Goal: Transaction & Acquisition: Book appointment/travel/reservation

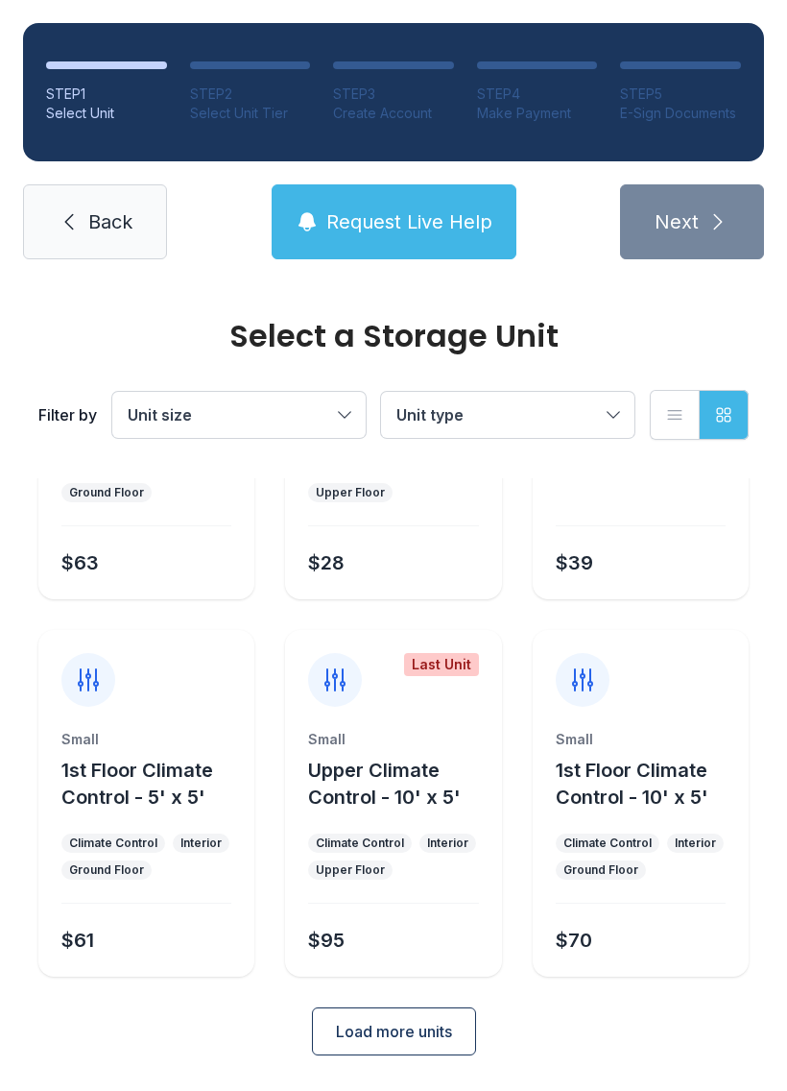
scroll to position [228, 0]
click at [342, 412] on button "Unit size" at bounding box center [238, 415] width 253 height 46
click at [348, 409] on button "Unit size" at bounding box center [238, 415] width 253 height 46
click at [411, 1037] on span "Load more units" at bounding box center [394, 1032] width 116 height 23
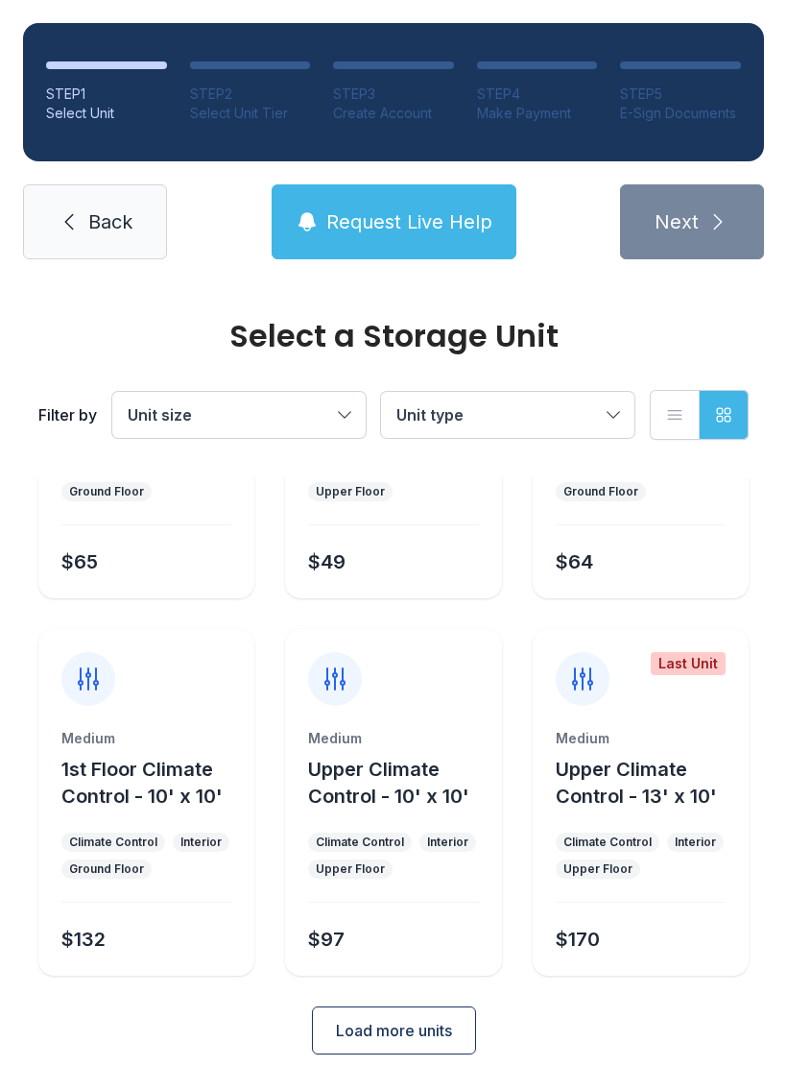
scroll to position [983, 0]
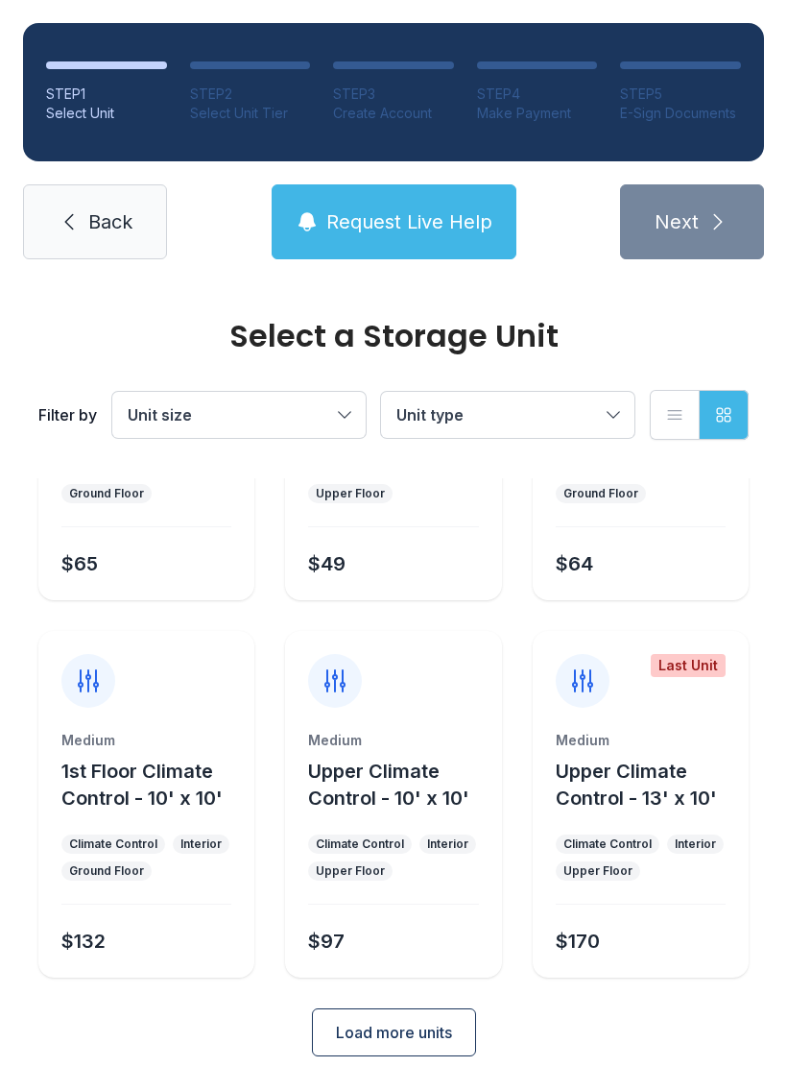
click at [179, 709] on div "Medium 1st Floor Climate Control - 10' x 10' Climate Control Interior Ground Fl…" at bounding box center [146, 804] width 216 height 347
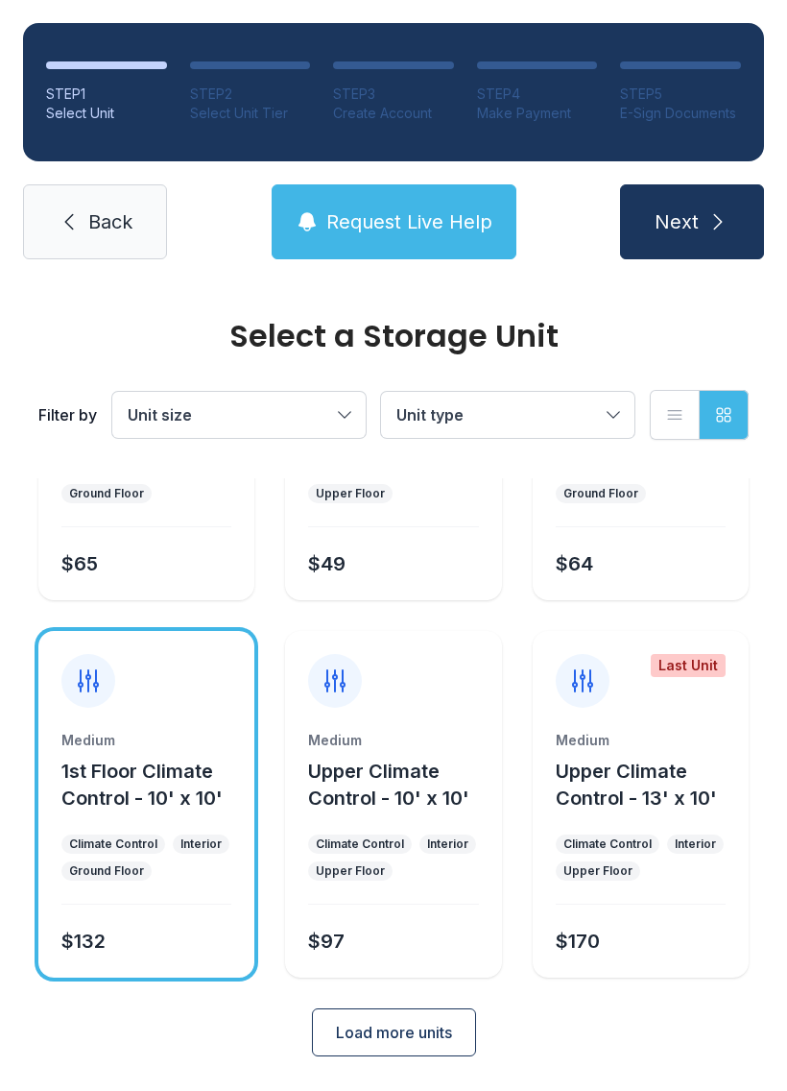
click at [699, 224] on button "Next" at bounding box center [692, 221] width 144 height 75
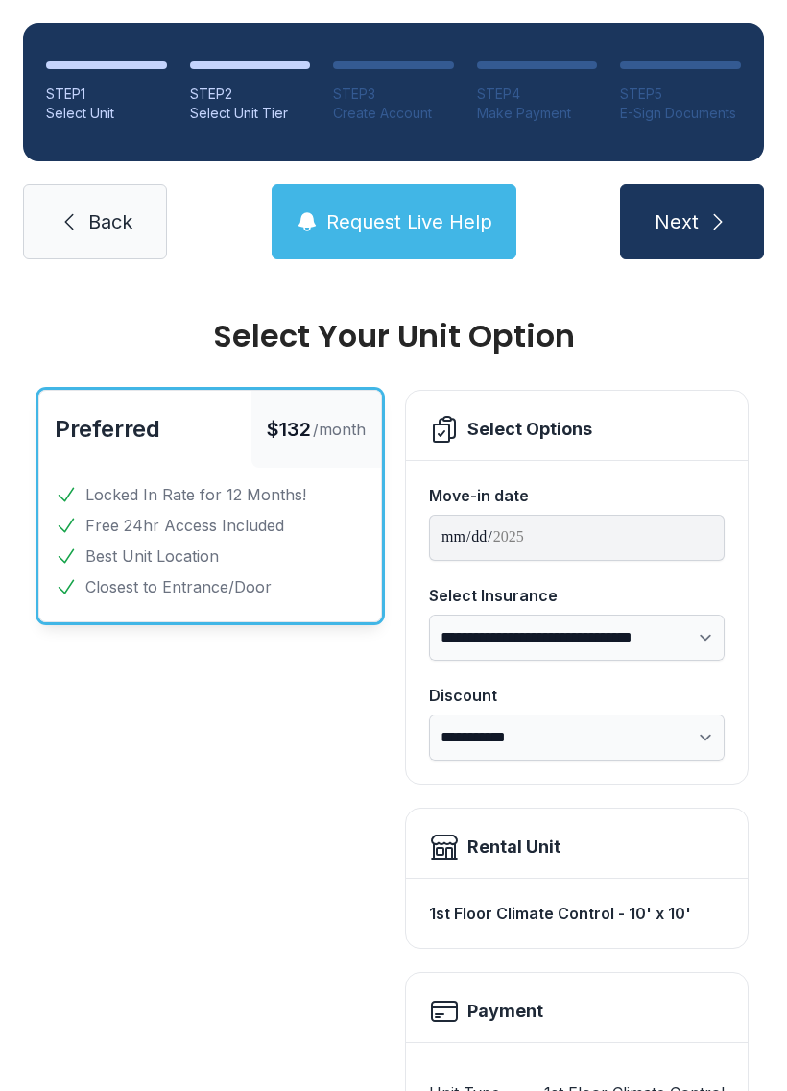
click at [707, 207] on button "Next" at bounding box center [692, 221] width 144 height 75
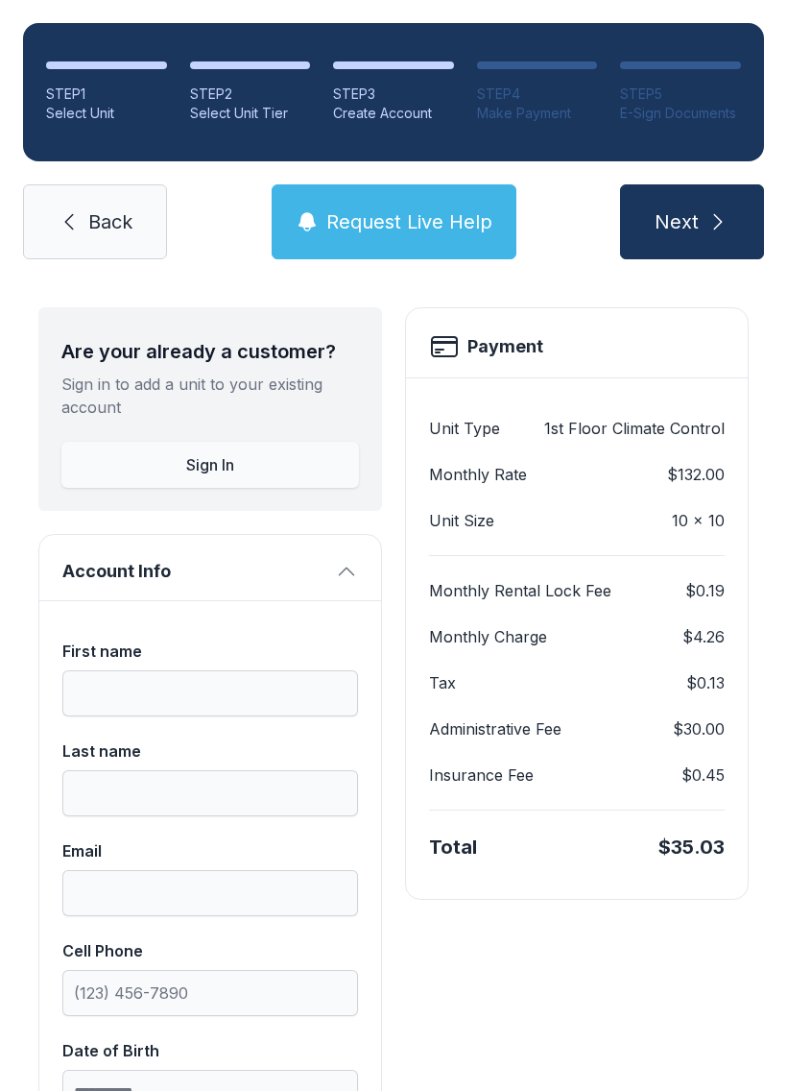
scroll to position [77, 0]
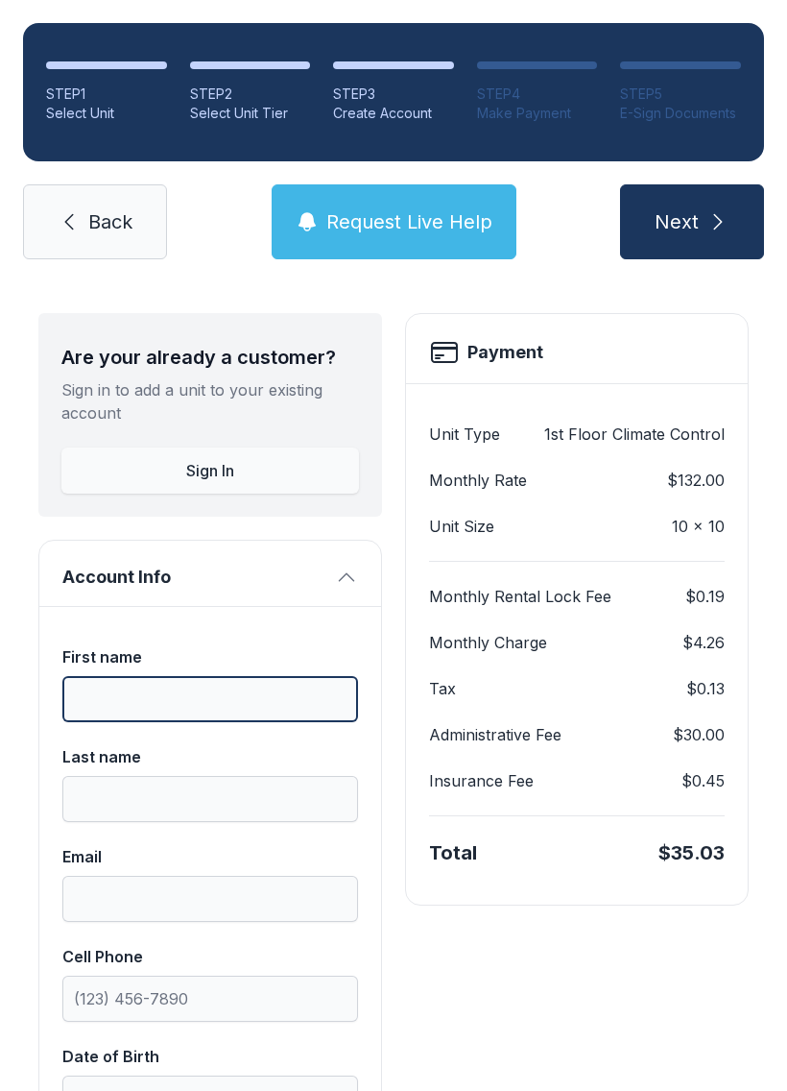
click at [180, 693] on input "First name" at bounding box center [210, 699] width 296 height 46
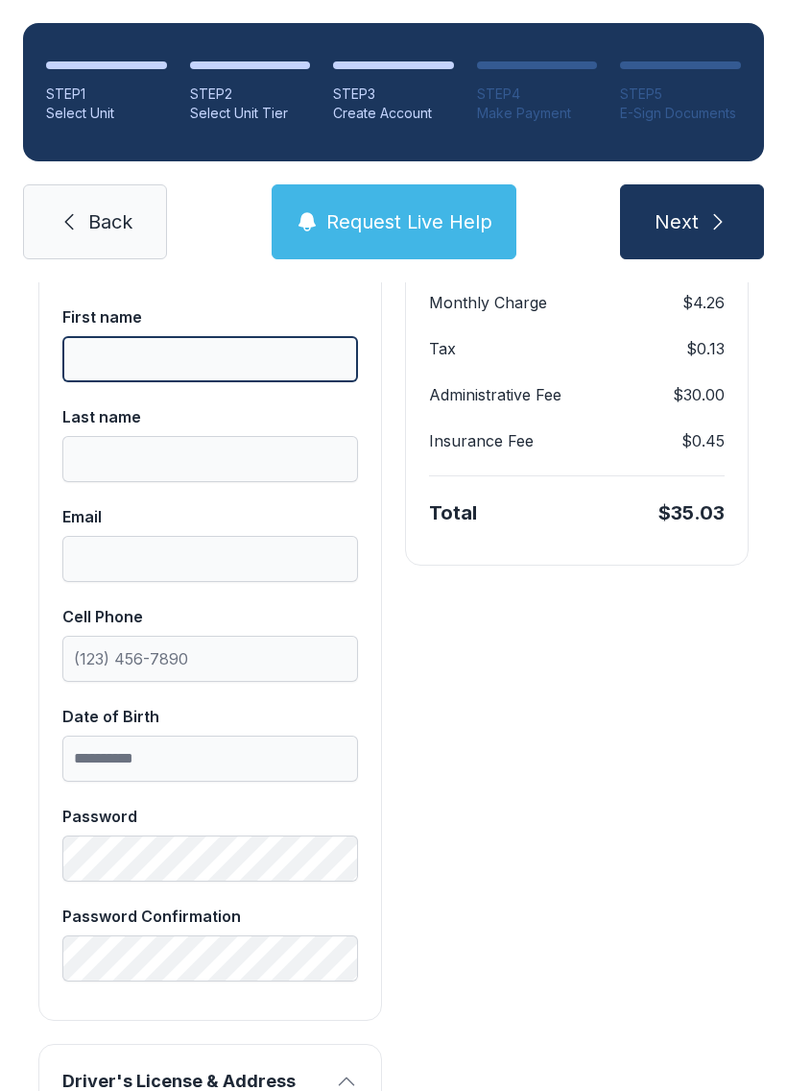
scroll to position [418, 0]
click at [110, 221] on span "Back" at bounding box center [110, 221] width 44 height 27
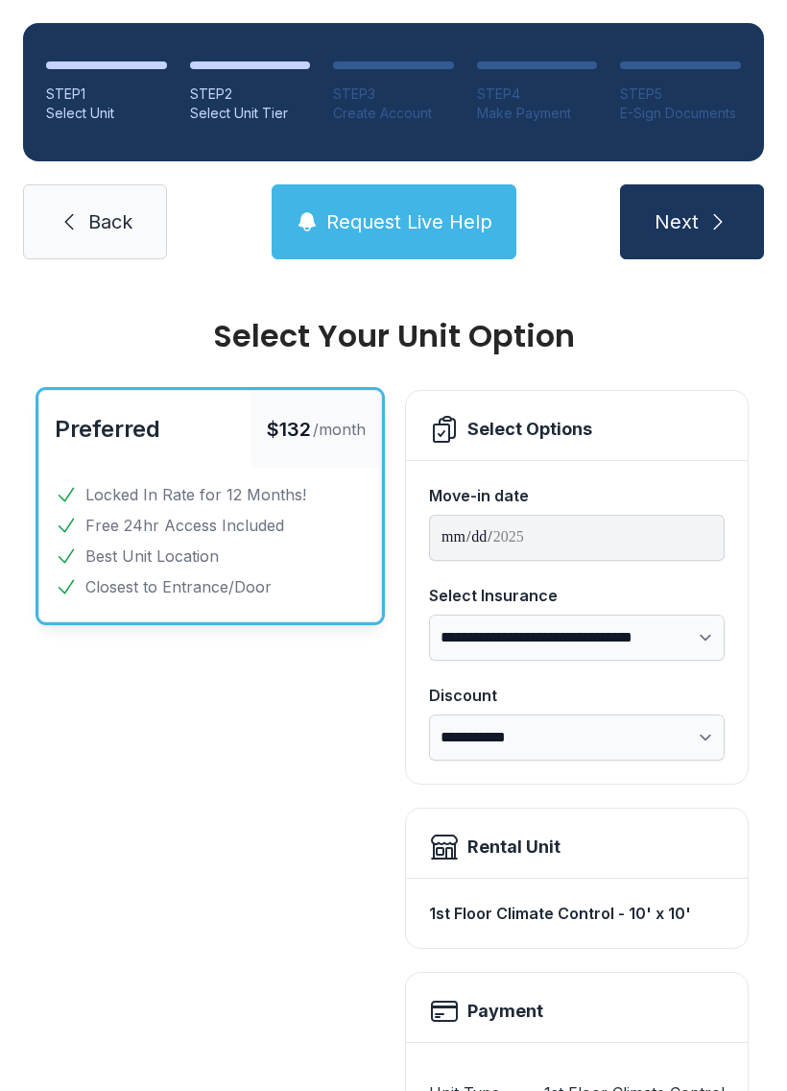
click at [108, 213] on span "Back" at bounding box center [110, 221] width 44 height 27
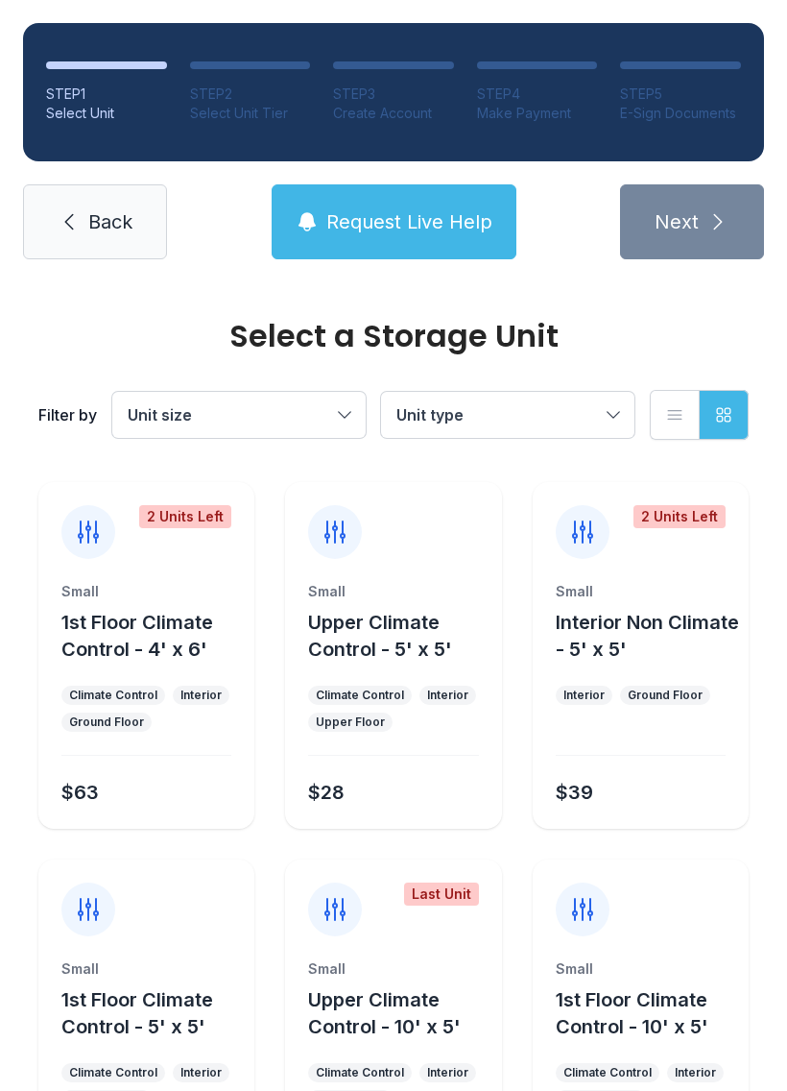
click at [107, 230] on span "Back" at bounding box center [110, 221] width 44 height 27
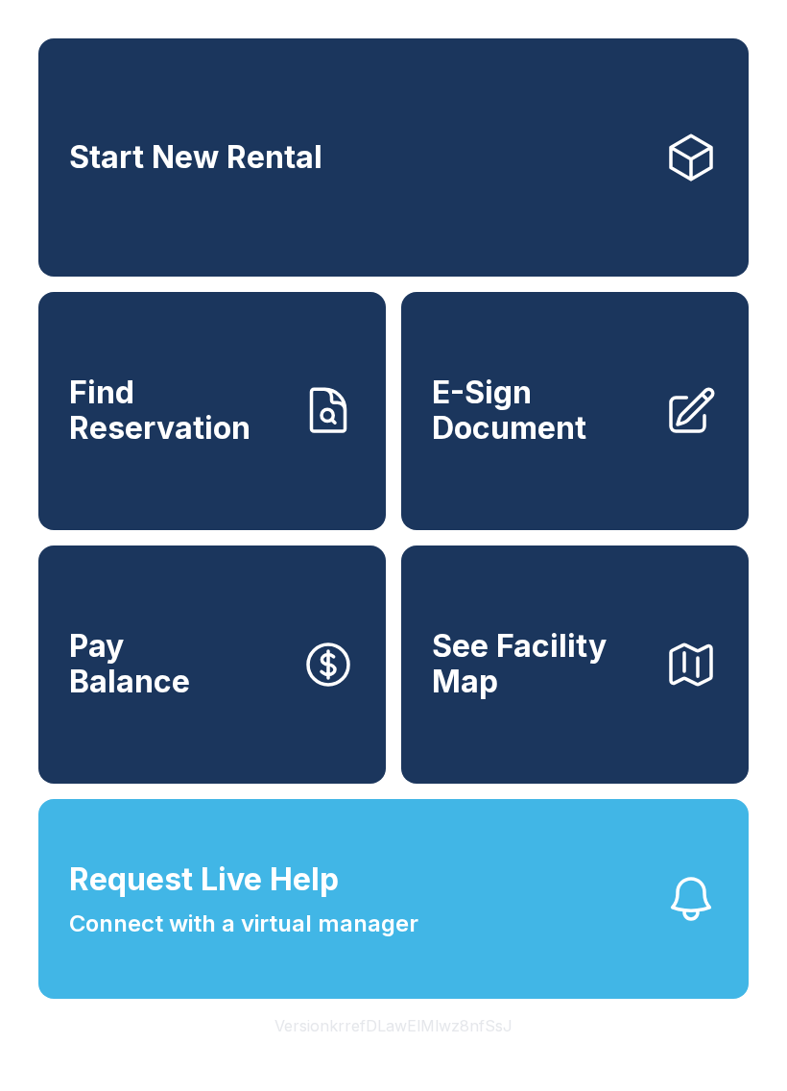
click at [424, 957] on button "Request Live Help Connect with a virtual manager" at bounding box center [393, 899] width 710 height 200
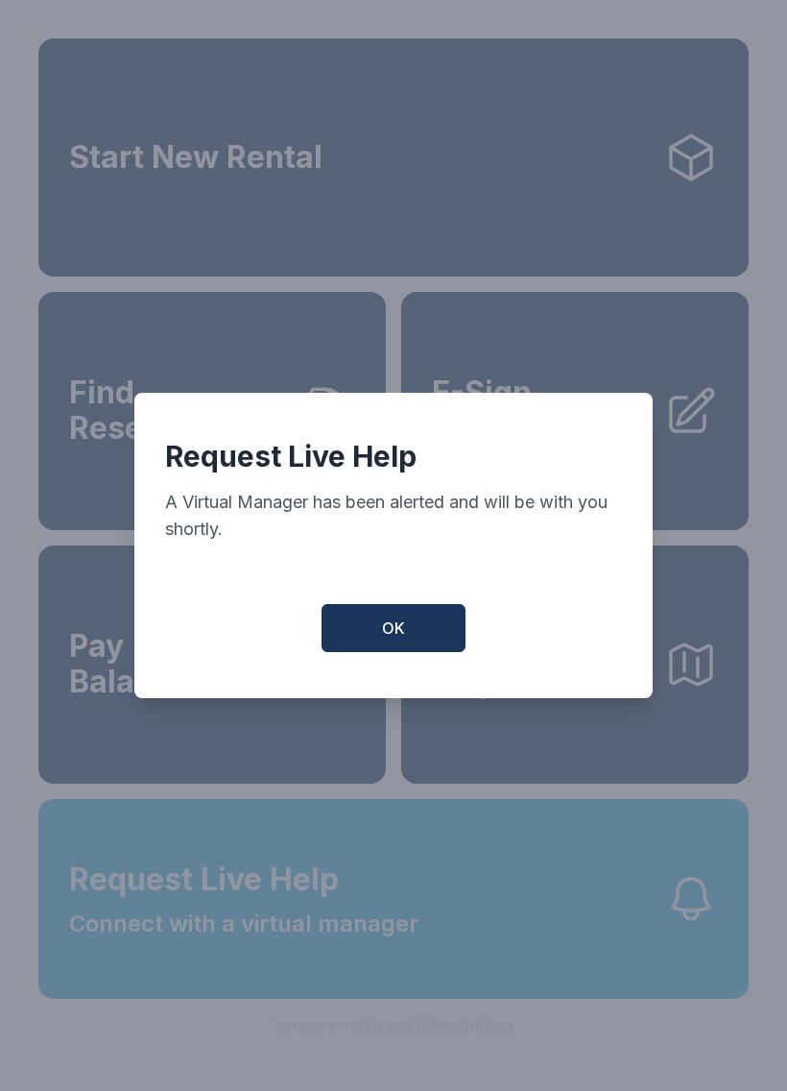
click at [397, 639] on span "OK" at bounding box center [393, 627] width 23 height 23
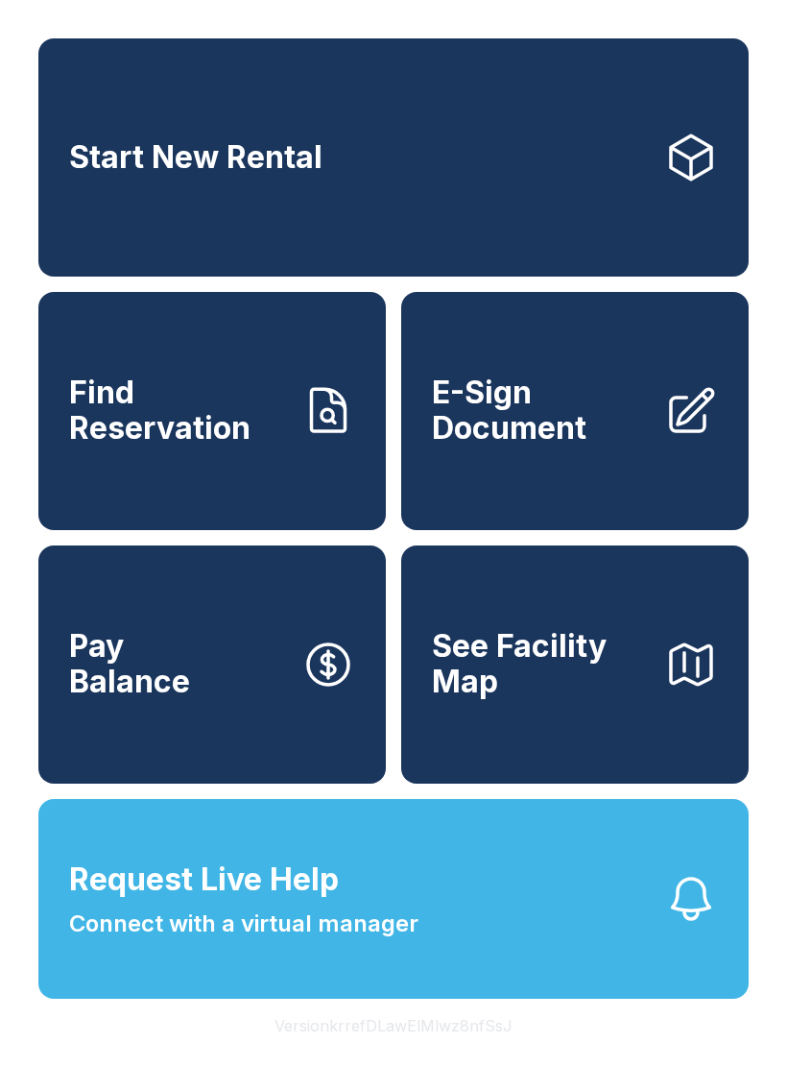
click at [561, 224] on link "Start New Rental" at bounding box center [393, 157] width 710 height 238
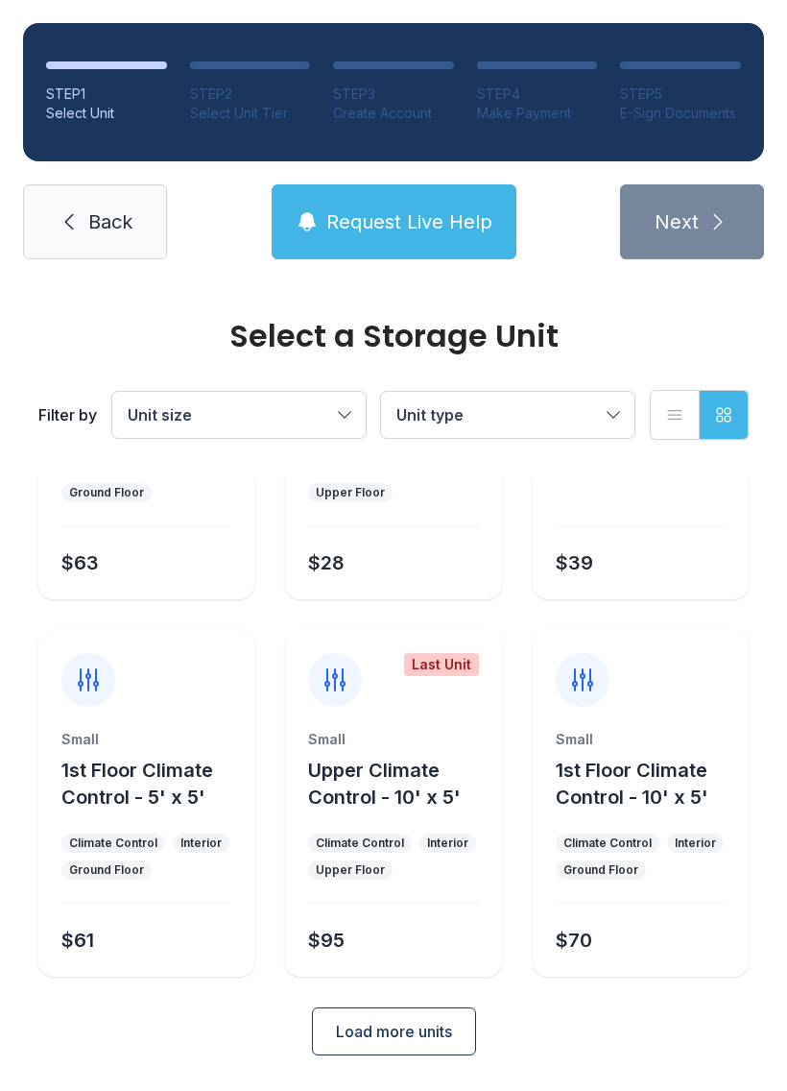
scroll to position [228, 0]
click at [100, 214] on span "Back" at bounding box center [110, 221] width 44 height 27
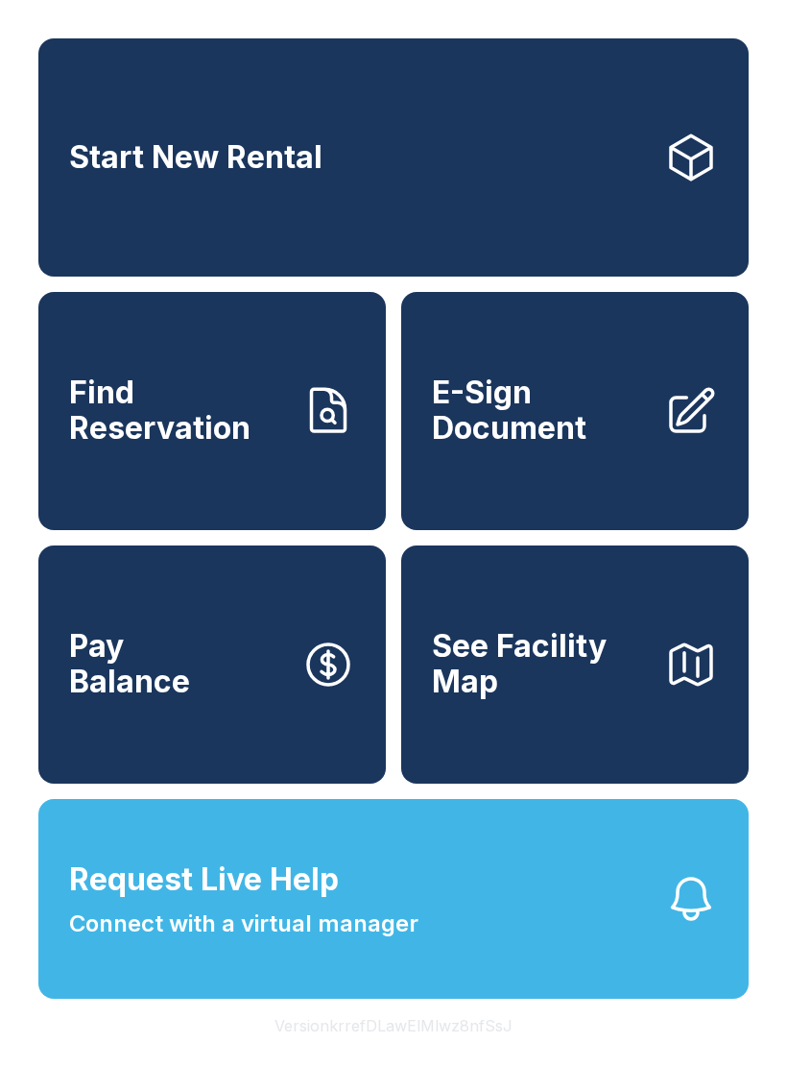
click at [539, 445] on span "E-Sign Document" at bounding box center [540, 410] width 217 height 70
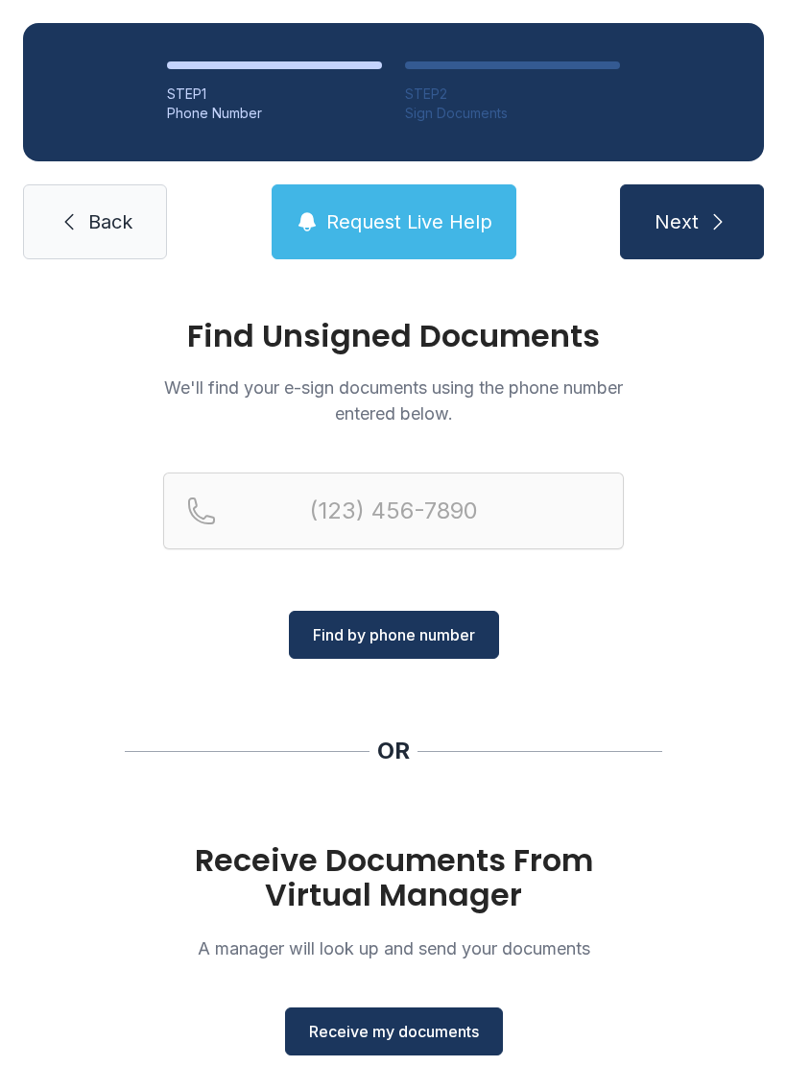
click at [409, 1029] on span "Receive my documents" at bounding box center [394, 1031] width 170 height 23
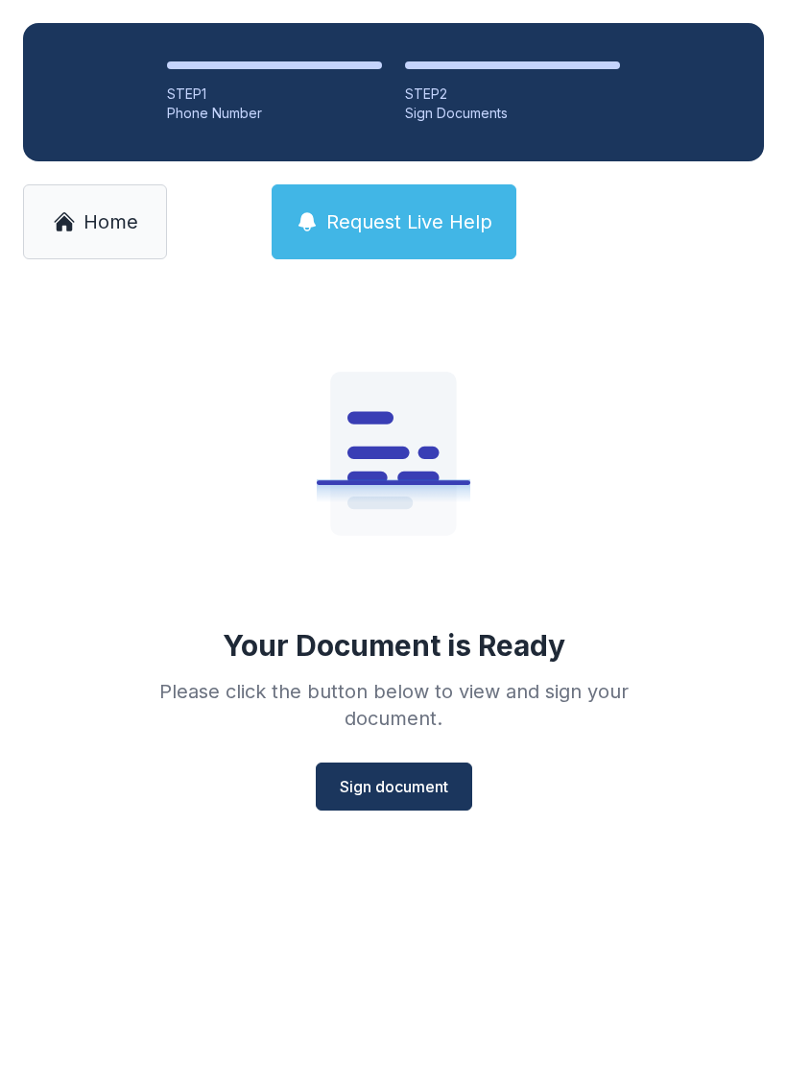
click at [387, 805] on button "Sign document" at bounding box center [394, 786] width 156 height 48
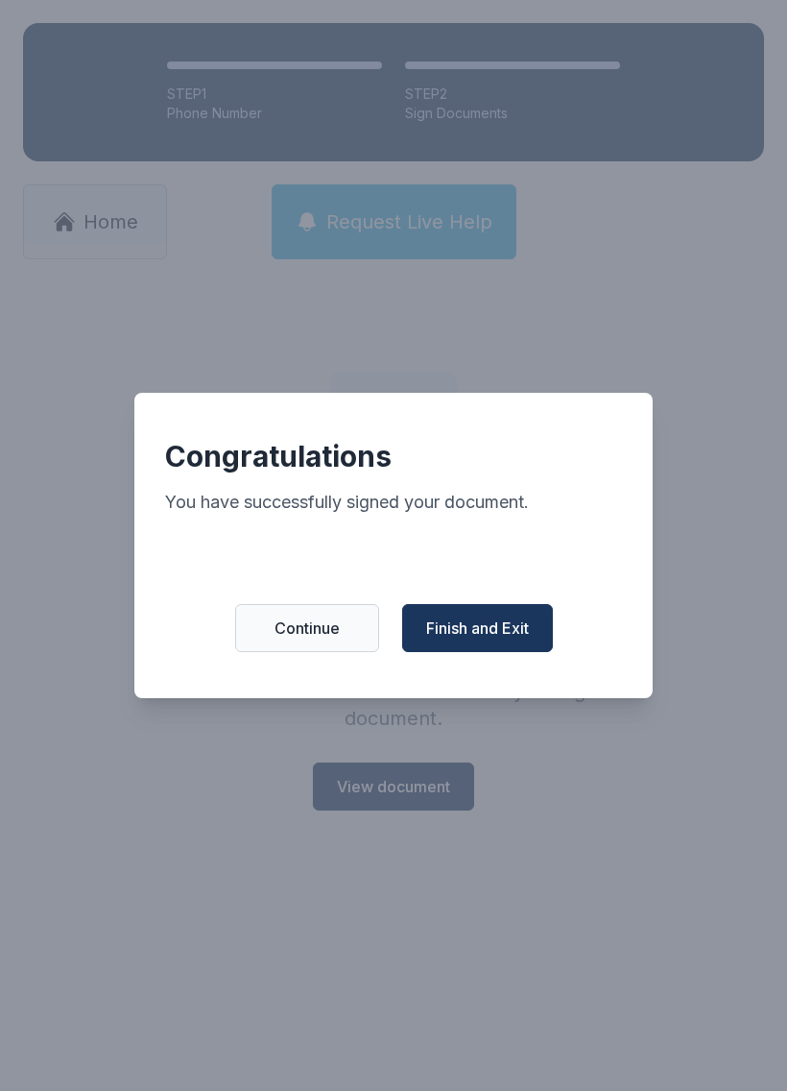
click at [475, 637] on span "Finish and Exit" at bounding box center [477, 627] width 103 height 23
